Goal: Task Accomplishment & Management: Manage account settings

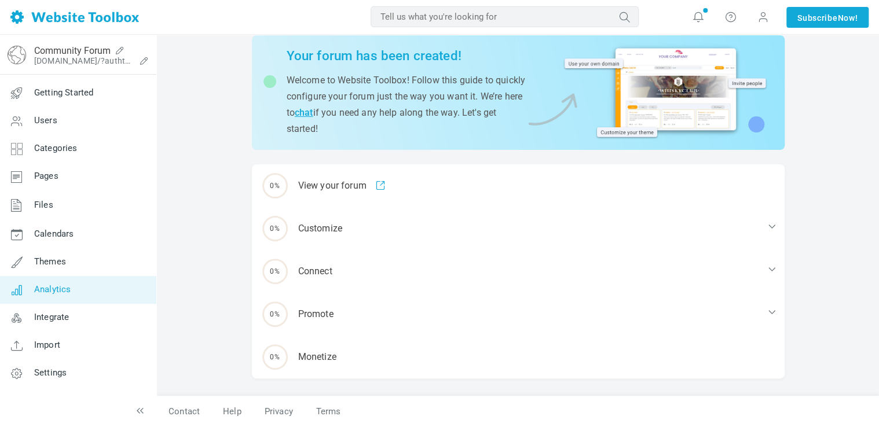
scroll to position [44, 0]
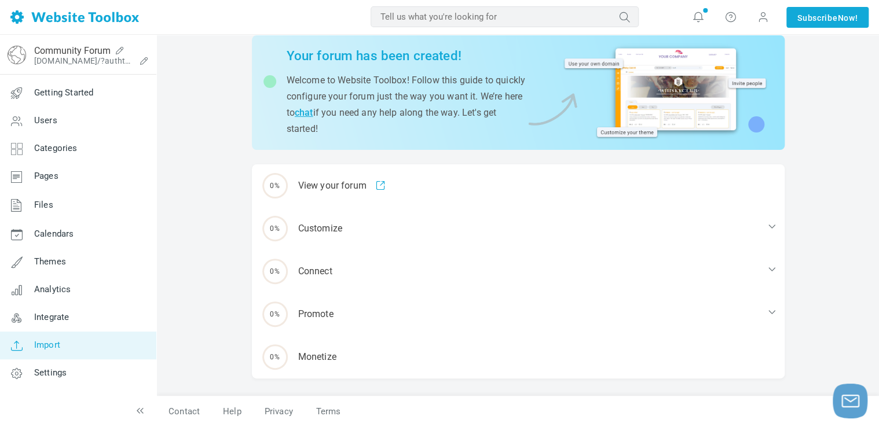
drag, startPoint x: 63, startPoint y: 370, endPoint x: 100, endPoint y: 355, distance: 40.3
click at [63, 370] on span "Settings" at bounding box center [50, 373] width 32 height 10
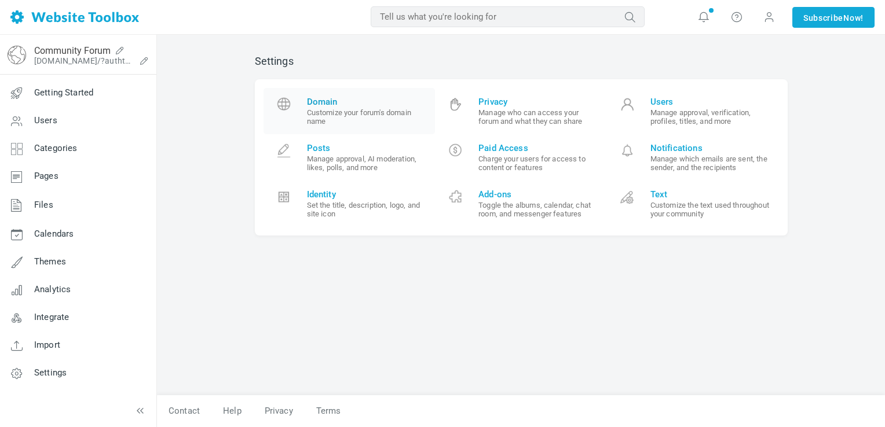
click at [341, 109] on small "Customize your forum's domain name" at bounding box center [367, 116] width 120 height 17
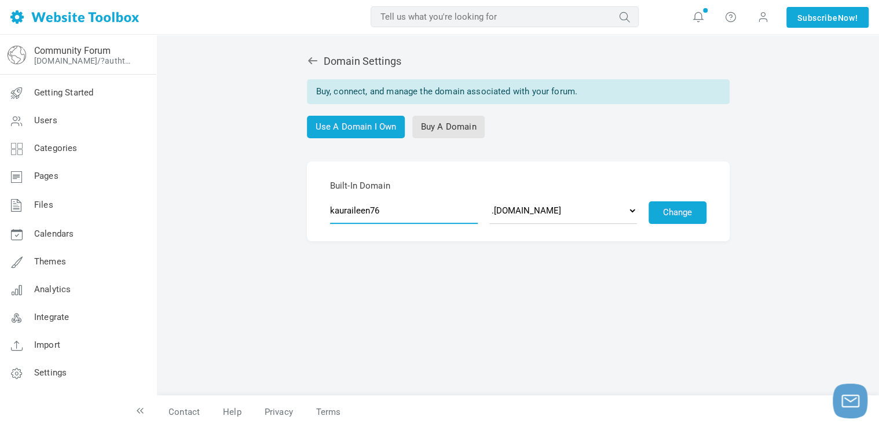
click at [431, 207] on input "kauraileen76" at bounding box center [404, 211] width 148 height 27
type input "mailbirdhelpcare"
click at [626, 210] on select ".discussion.community .community.chat .forumchitchat.com .discussioncommunity.c…" at bounding box center [563, 211] width 148 height 27
select select "forumcommunity.co.uk"
click at [489, 198] on select ".discussion.community .community.chat .forumchitchat.com .discussioncommunity.c…" at bounding box center [563, 211] width 148 height 27
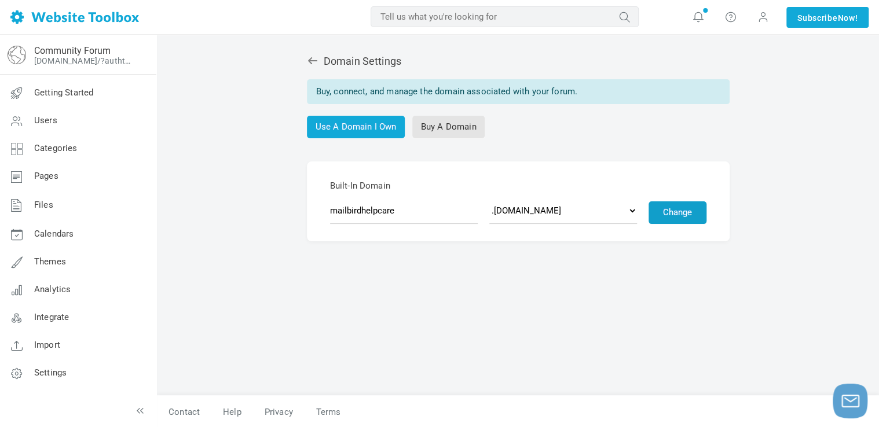
click at [685, 212] on button "Change" at bounding box center [678, 213] width 58 height 23
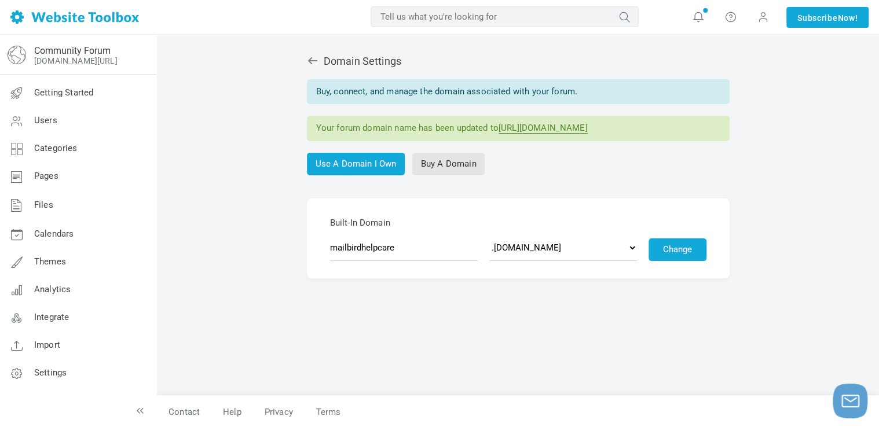
click at [561, 131] on link "[URL][DOMAIN_NAME]" at bounding box center [543, 128] width 89 height 11
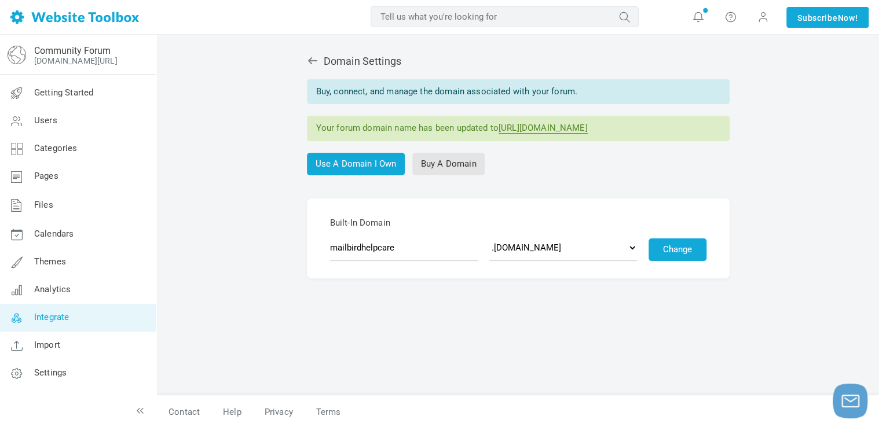
click at [65, 317] on span "Integrate" at bounding box center [51, 317] width 35 height 10
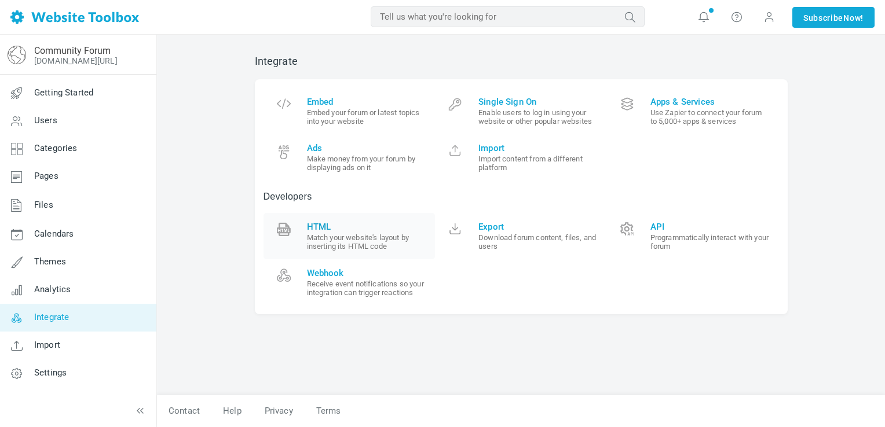
click at [330, 231] on span "HTML" at bounding box center [367, 227] width 120 height 10
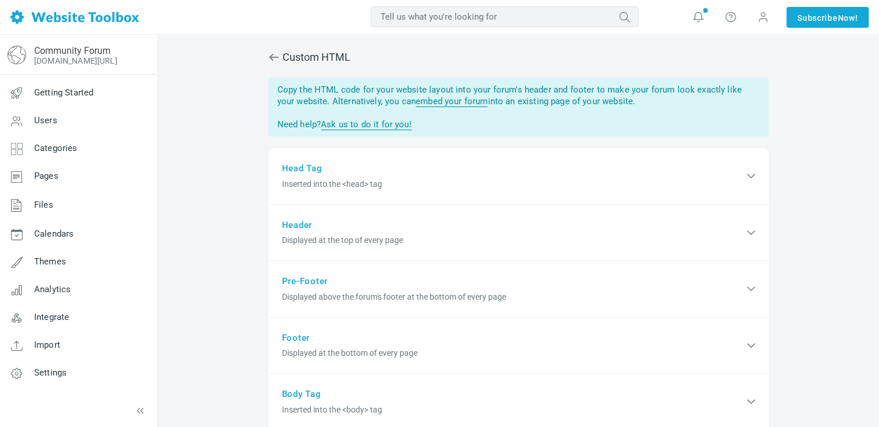
click at [337, 184] on span "Inserted into the <head> tag" at bounding box center [513, 184] width 462 height 12
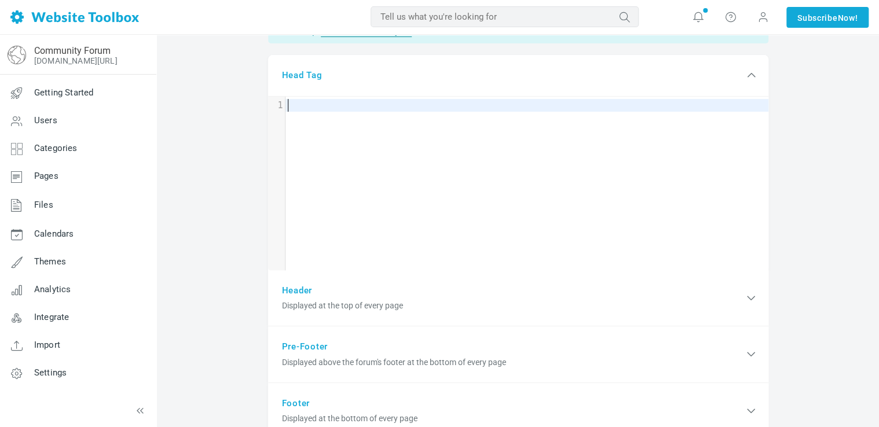
click at [343, 191] on div "​ x 1 ​" at bounding box center [527, 192] width 518 height 191
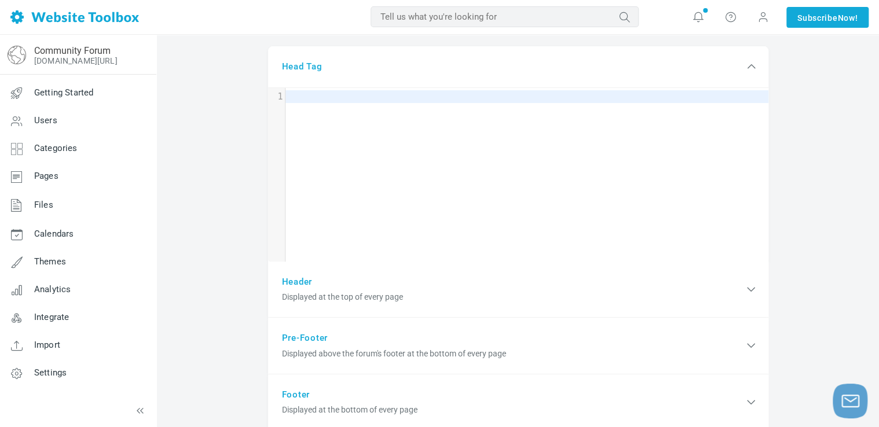
click at [317, 98] on pre "​" at bounding box center [530, 96] width 489 height 13
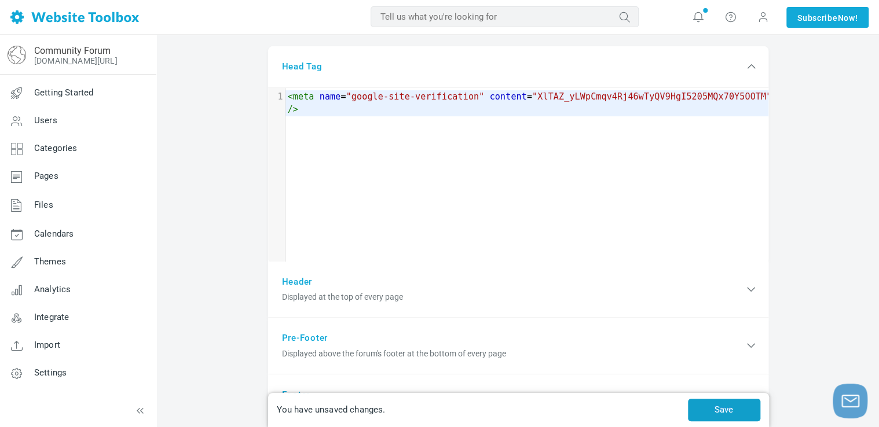
click at [722, 404] on button "Save" at bounding box center [724, 410] width 72 height 23
click at [763, 20] on span at bounding box center [764, 17] width 12 height 12
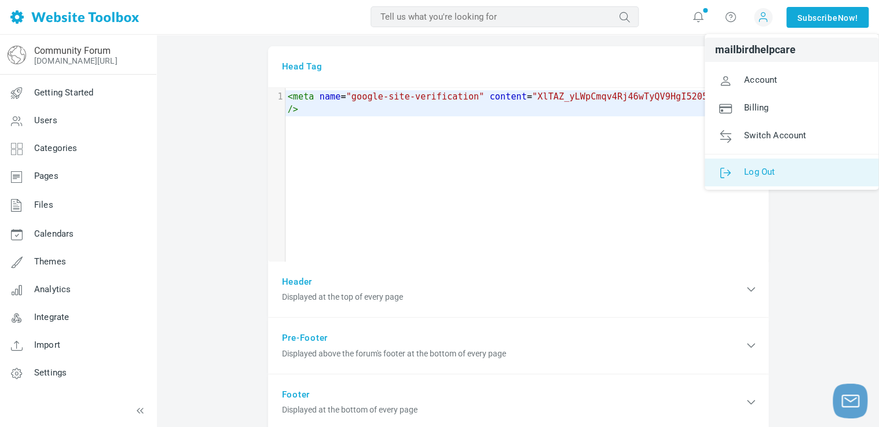
click at [772, 169] on span "Log Out" at bounding box center [759, 171] width 31 height 10
